Goal: Transaction & Acquisition: Obtain resource

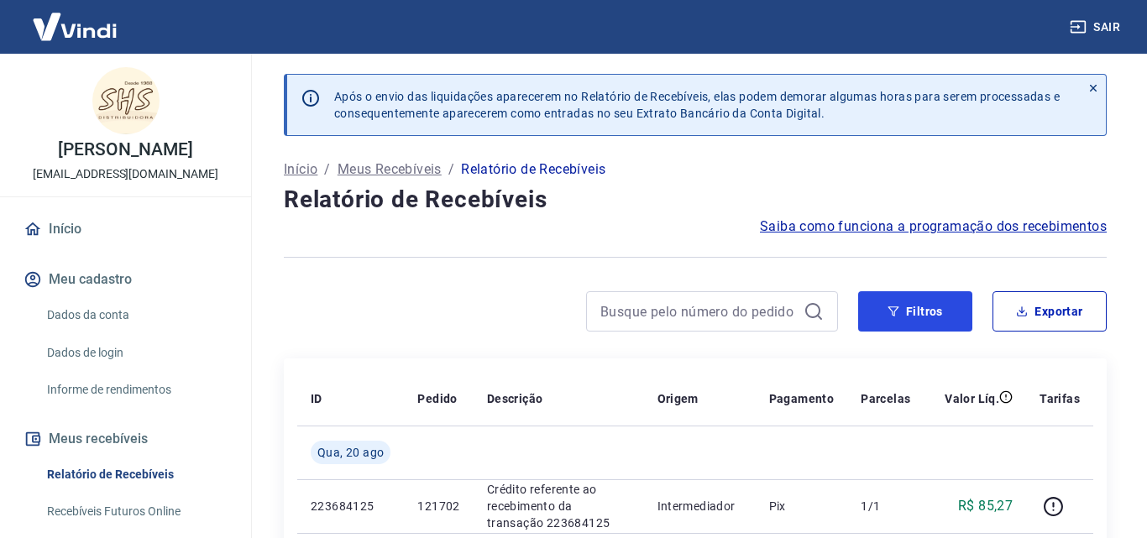
click at [899, 317] on button "Filtros" at bounding box center [915, 311] width 114 height 40
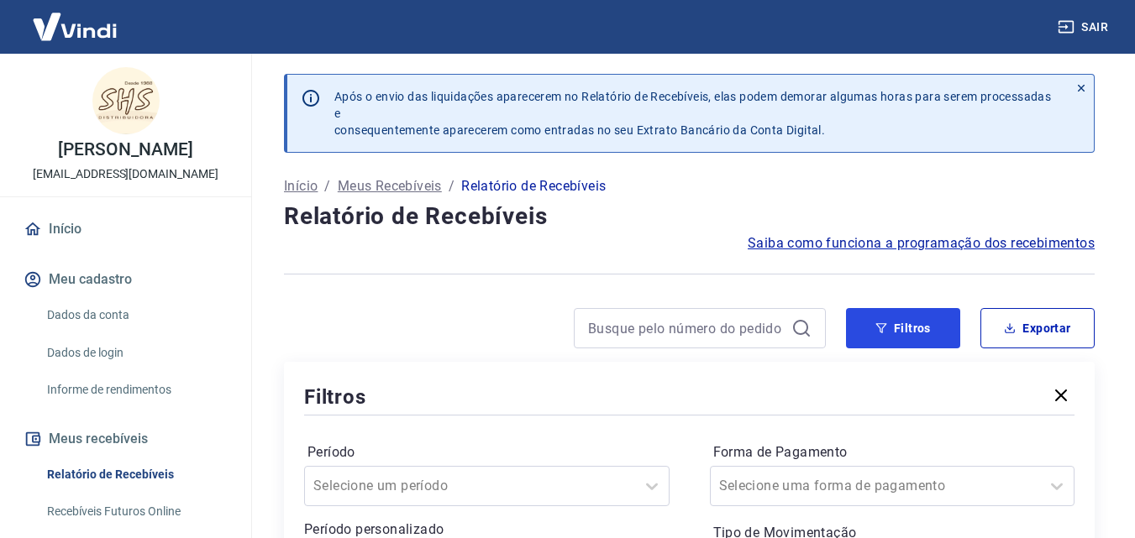
scroll to position [168, 0]
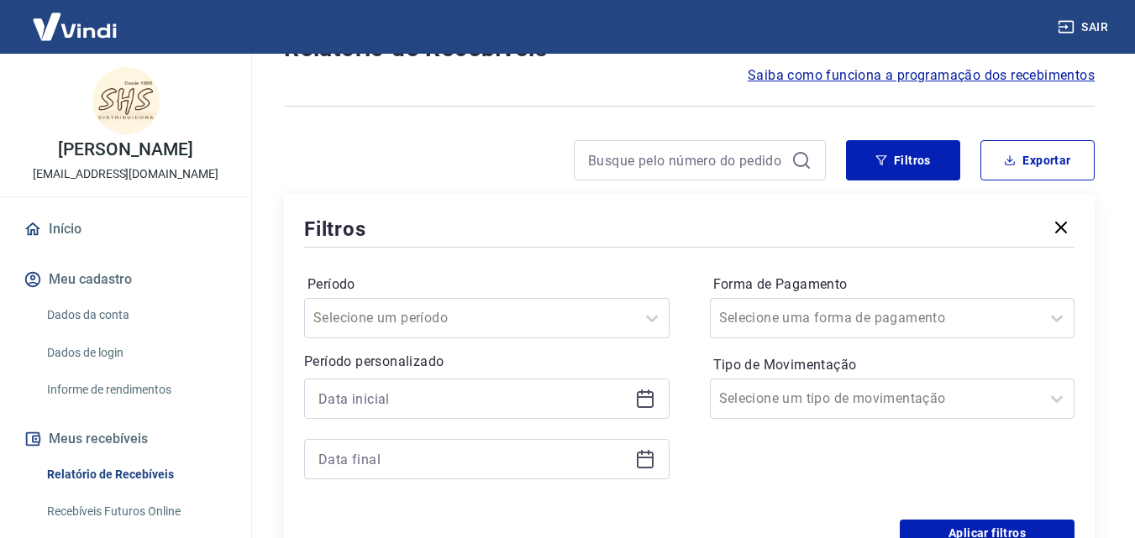
click at [655, 396] on div at bounding box center [486, 399] width 365 height 40
click at [644, 394] on icon at bounding box center [645, 399] width 20 height 20
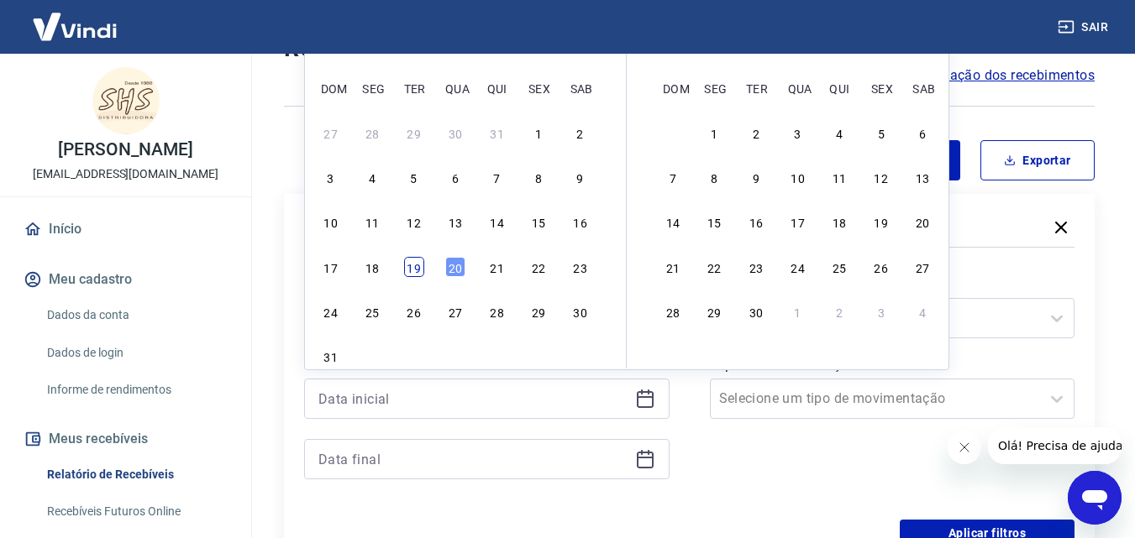
click at [415, 274] on div "19" at bounding box center [414, 267] width 20 height 20
type input "19/08/2025"
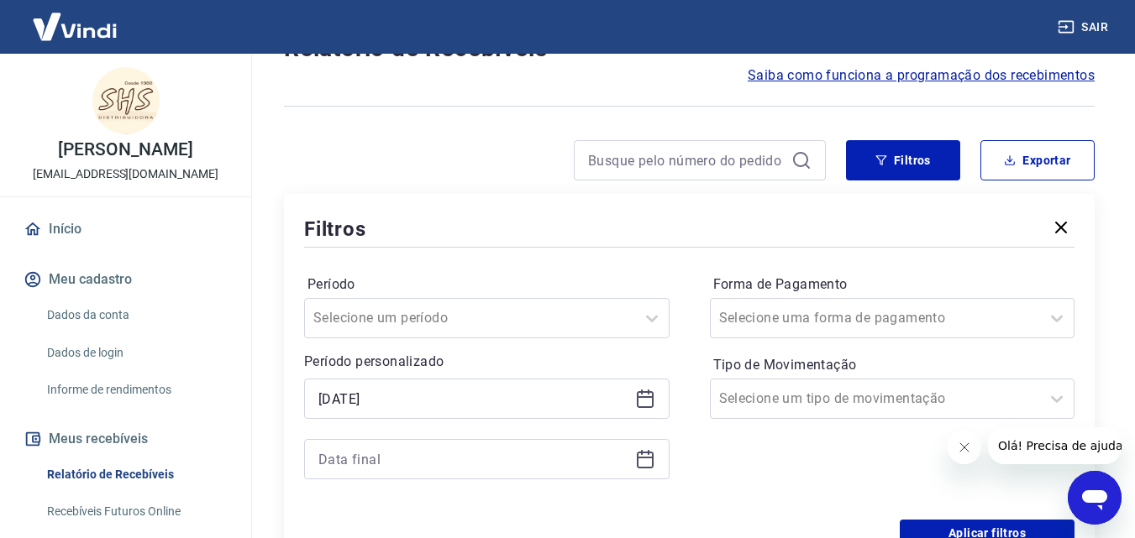
click at [637, 459] on icon at bounding box center [645, 460] width 17 height 17
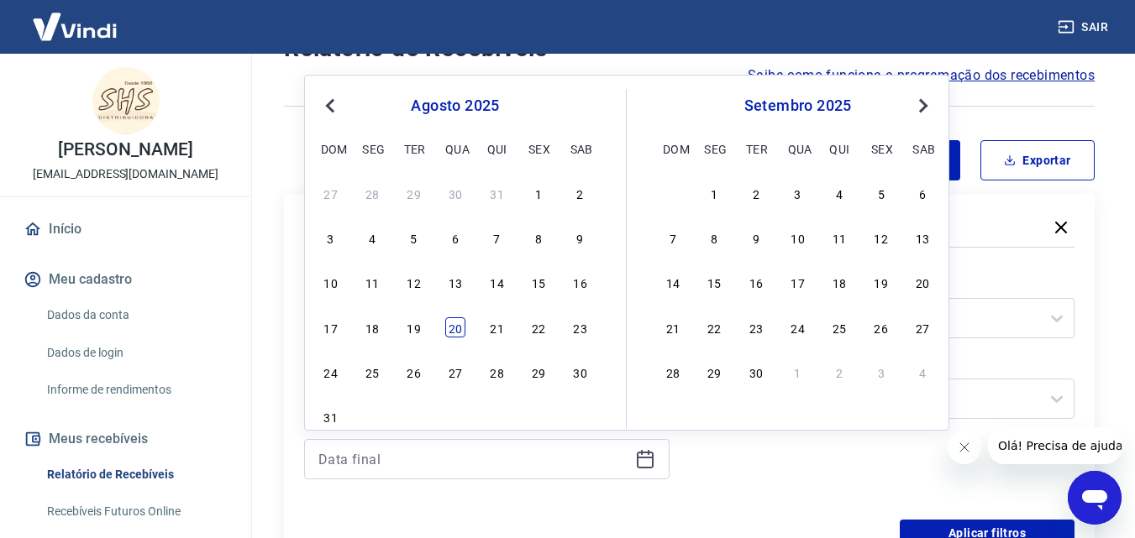
click at [459, 328] on div "20" at bounding box center [455, 327] width 20 height 20
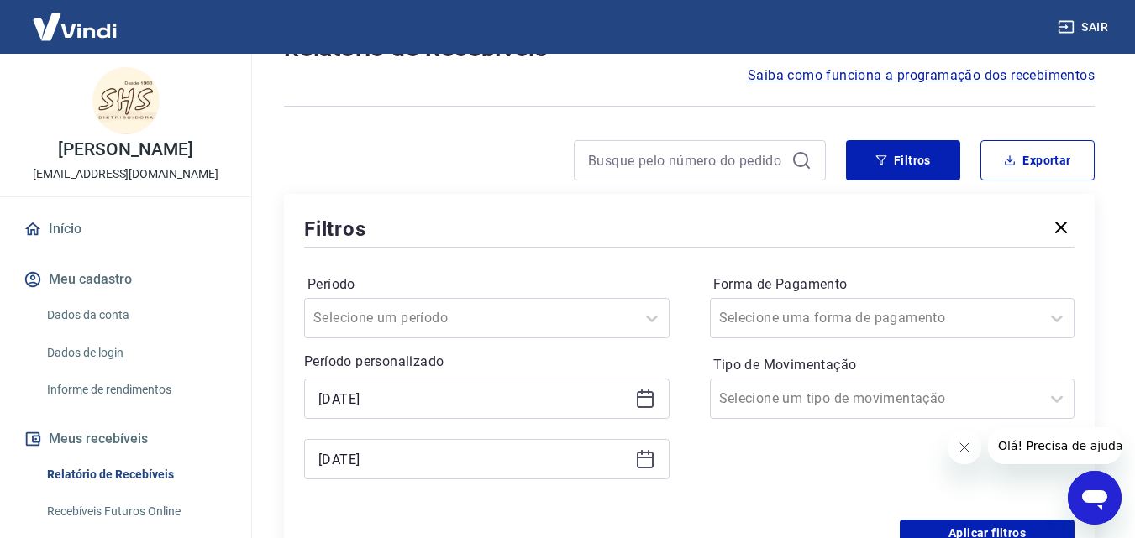
type input "20/08/2025"
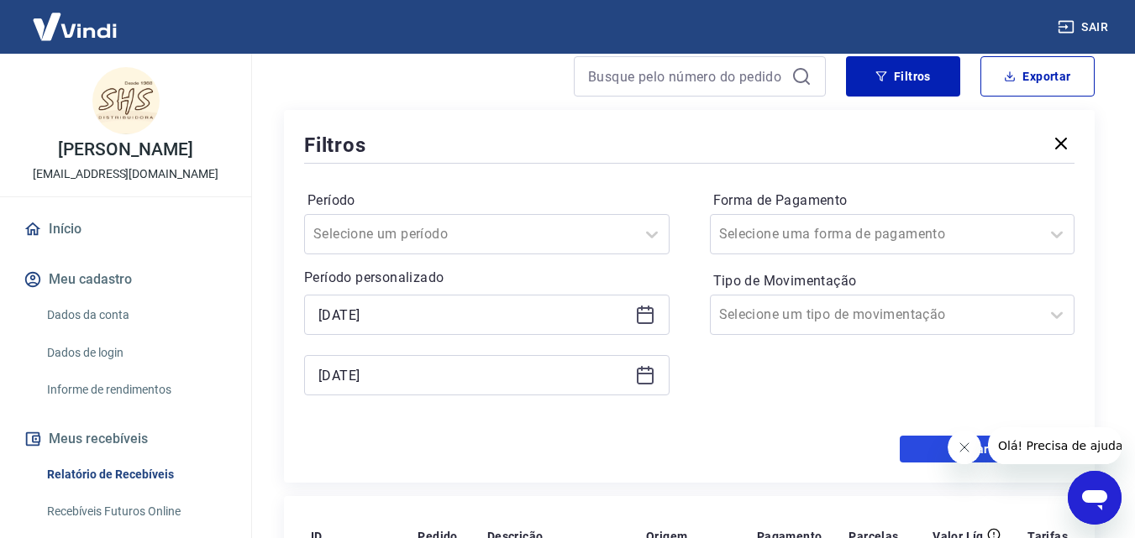
click at [922, 448] on button "Aplicar filtros" at bounding box center [987, 449] width 175 height 27
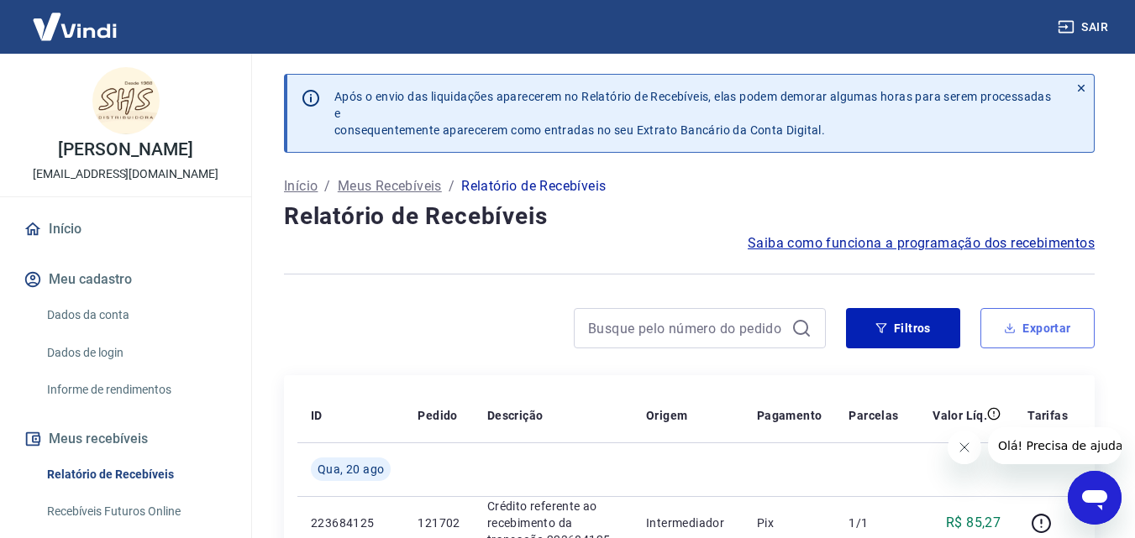
click at [1047, 333] on button "Exportar" at bounding box center [1037, 328] width 114 height 40
type input "19/08/2025"
type input "20/08/2025"
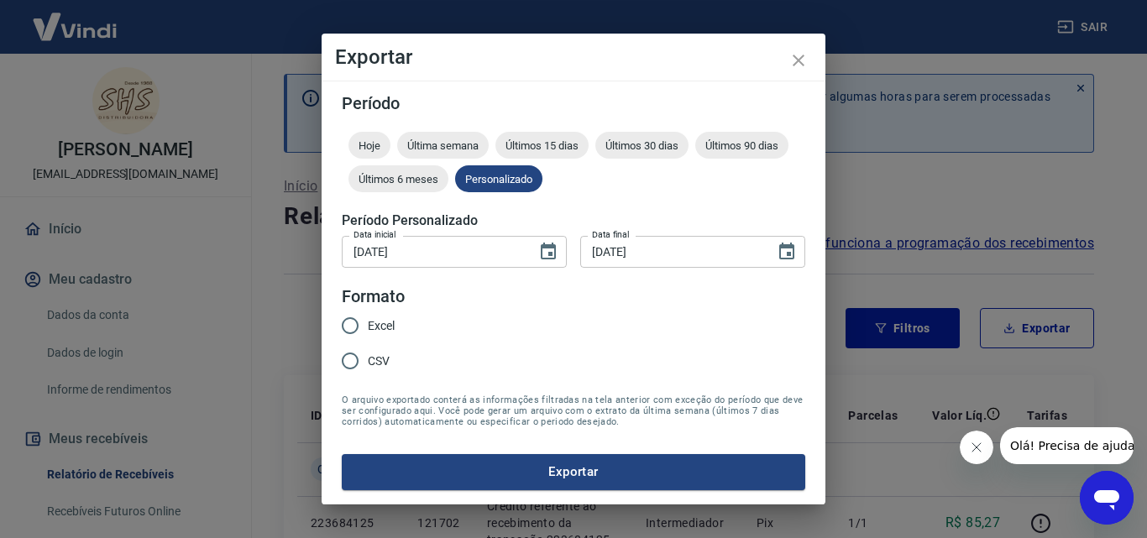
click at [385, 324] on span "Excel" at bounding box center [381, 326] width 27 height 18
click at [368, 324] on input "Excel" at bounding box center [350, 325] width 35 height 35
radio input "true"
click at [512, 461] on button "Exportar" at bounding box center [574, 471] width 464 height 35
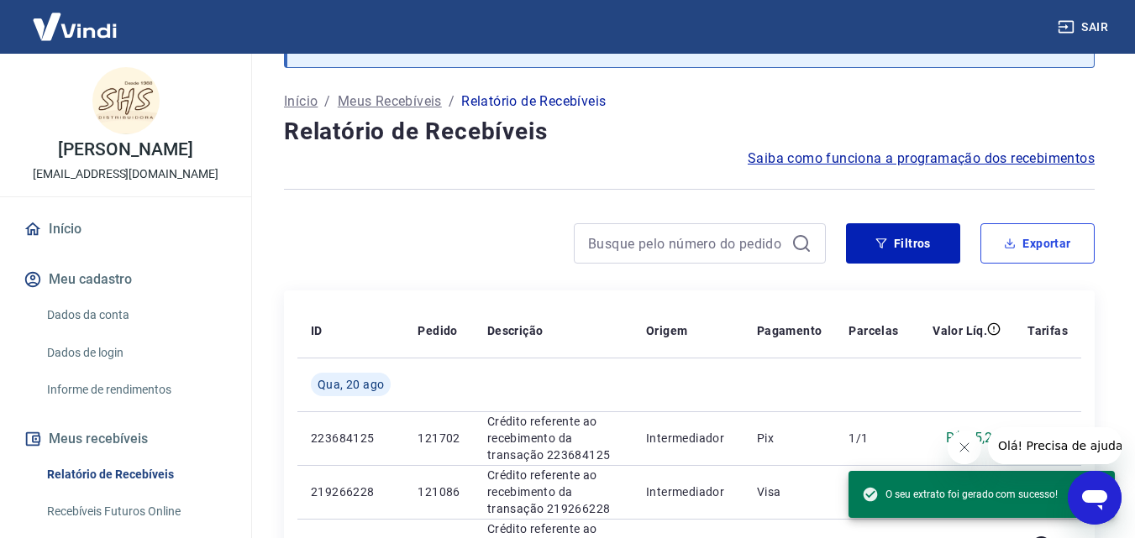
scroll to position [84, 0]
